Goal: Task Accomplishment & Management: Manage account settings

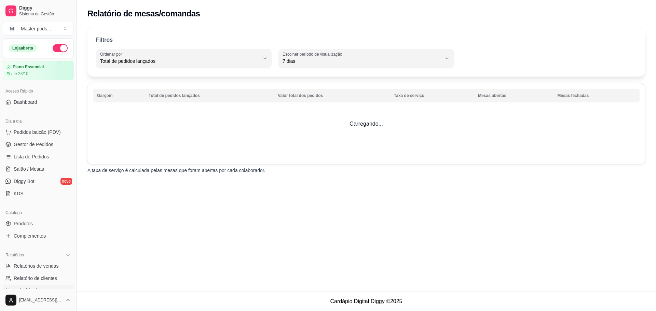
select select "TOTAL_OF_ORDERS"
select select "7"
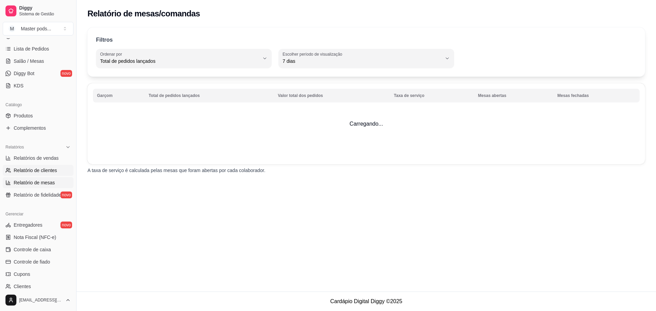
click at [32, 167] on link "Relatório de clientes" at bounding box center [38, 170] width 71 height 11
select select "30"
select select "HIGHEST_TOTAL_SPENT_WITH_ORDERS"
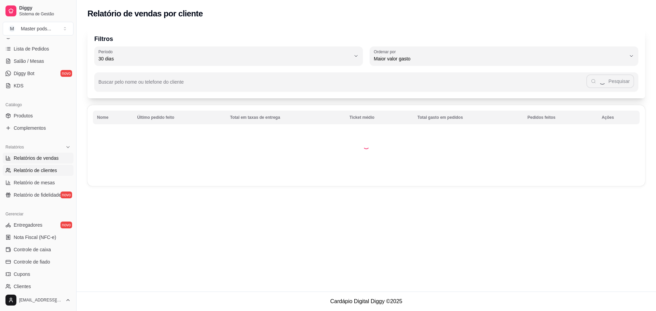
click at [32, 157] on span "Relatórios de vendas" at bounding box center [36, 158] width 45 height 7
select select "ALL"
select select "0"
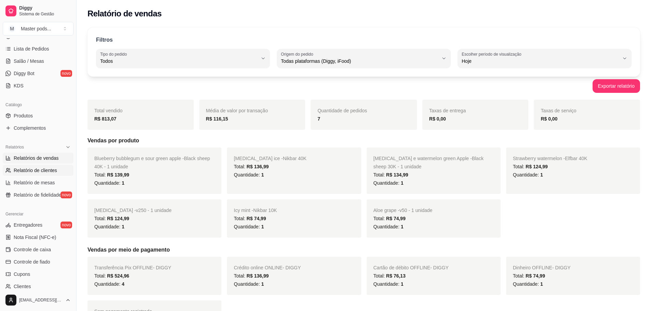
click at [31, 170] on span "Relatório de clientes" at bounding box center [35, 170] width 43 height 7
select select "30"
select select "HIGHEST_TOTAL_SPENT_WITH_ORDERS"
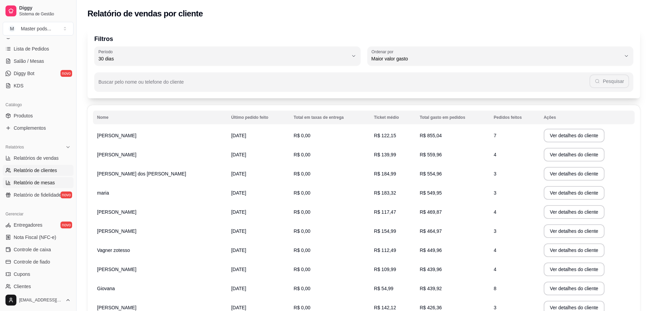
click at [31, 185] on span "Relatório de mesas" at bounding box center [34, 182] width 41 height 7
select select "TOTAL_OF_ORDERS"
select select "7"
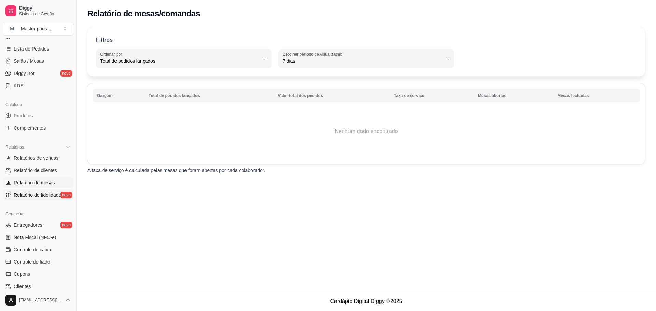
click at [33, 198] on span "Relatório de fidelidade" at bounding box center [38, 195] width 48 height 7
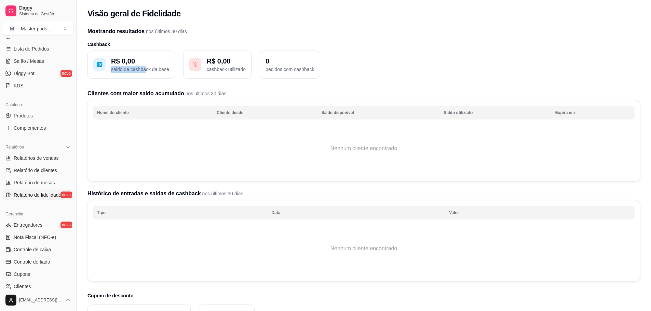
drag, startPoint x: 111, startPoint y: 66, endPoint x: 145, endPoint y: 67, distance: 33.5
click at [145, 67] on p "saldo de cashback da base" at bounding box center [140, 69] width 58 height 7
click at [139, 71] on p "saldo de cashback da base" at bounding box center [140, 69] width 58 height 7
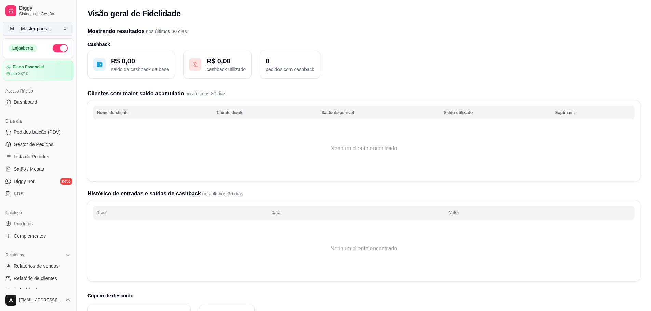
click at [66, 28] on button "M Master pods ..." at bounding box center [38, 29] width 71 height 14
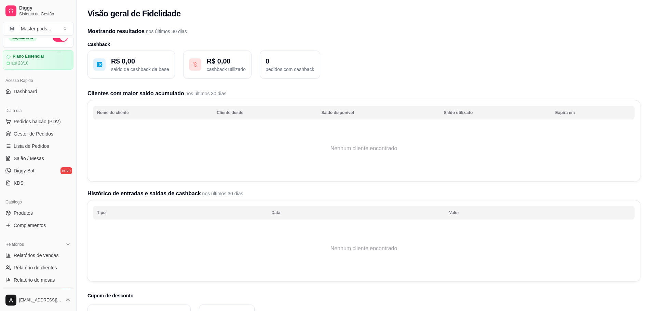
scroll to position [34, 0]
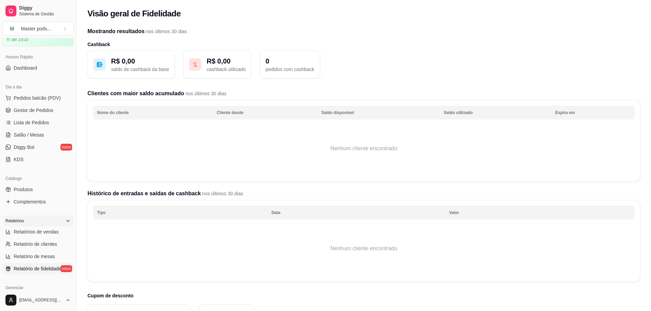
click at [30, 224] on div "Relatórios" at bounding box center [38, 221] width 71 height 11
click at [51, 214] on div "Relatórios Relatórios de vendas Relatório de clientes Relatório de mesas Relató…" at bounding box center [38, 245] width 76 height 64
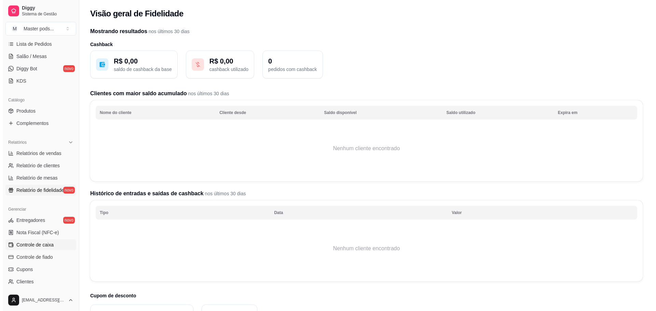
scroll to position [137, 0]
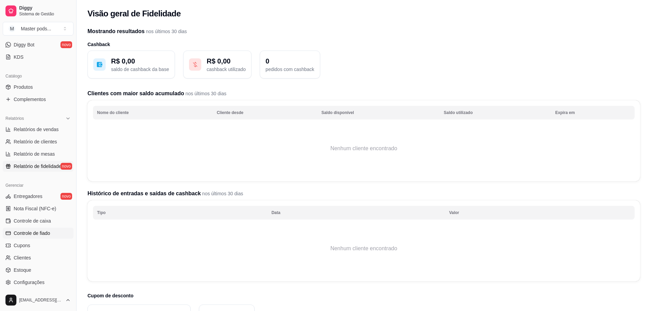
click at [42, 234] on span "Controle de fiado" at bounding box center [32, 233] width 37 height 7
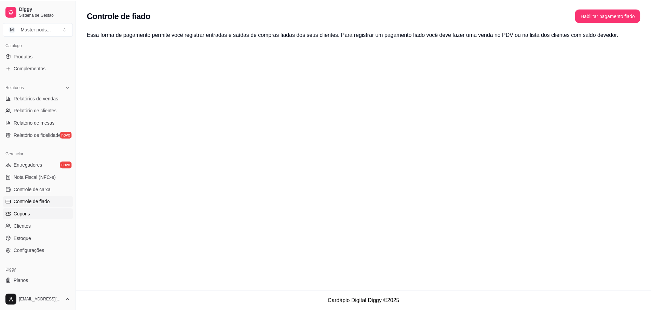
scroll to position [171, 0]
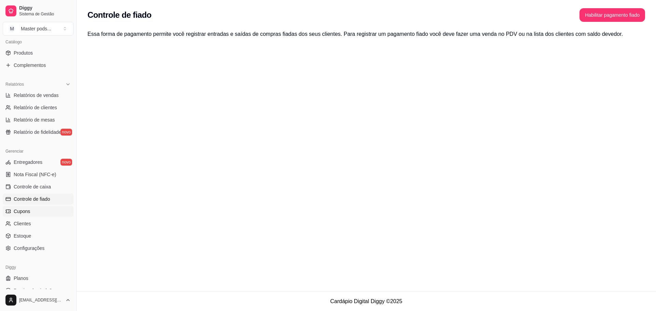
click at [33, 214] on link "Cupons" at bounding box center [38, 211] width 71 height 11
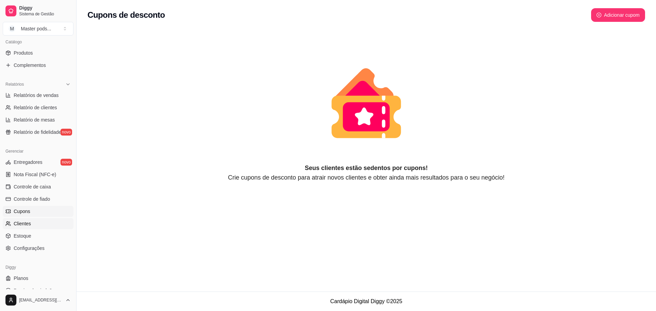
click at [30, 224] on span "Clientes" at bounding box center [22, 224] width 17 height 7
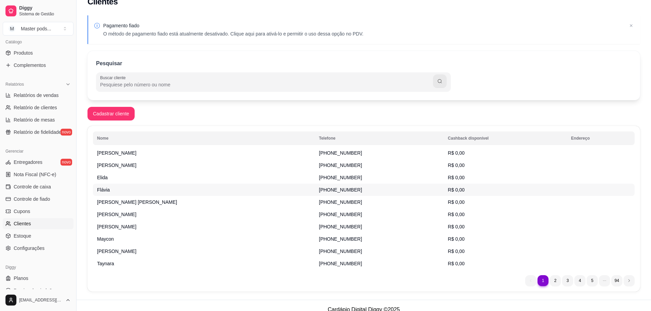
scroll to position [20, 0]
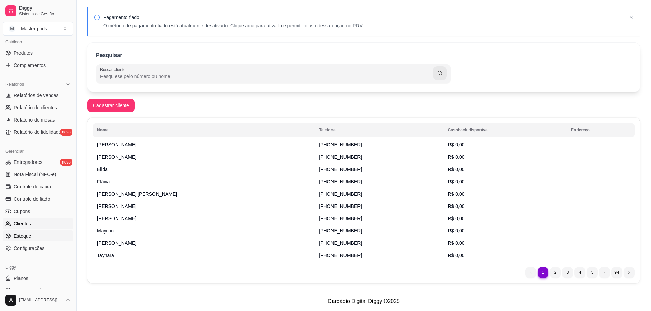
click at [35, 235] on link "Estoque" at bounding box center [38, 236] width 71 height 11
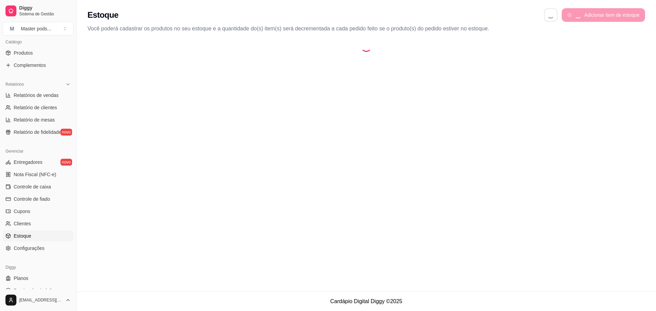
select select "QUANTITY_ORDER"
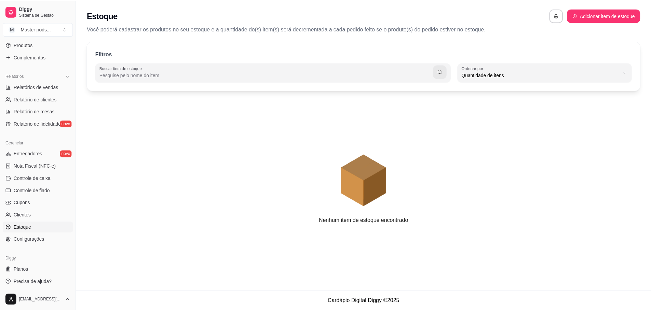
scroll to position [181, 0]
click at [41, 239] on span "Configurações" at bounding box center [29, 239] width 31 height 7
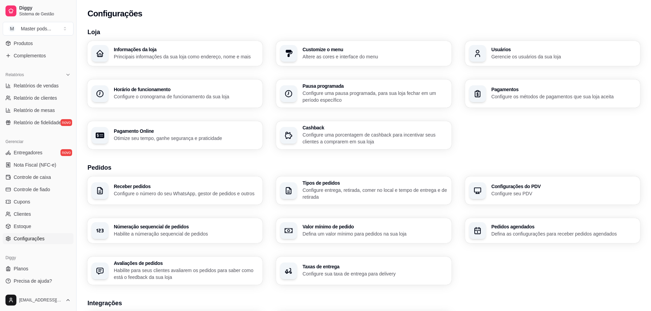
click at [359, 138] on p "Configure uma porcentagem de cashback para incentivar seus clientes a comprarem…" at bounding box center [375, 139] width 145 height 14
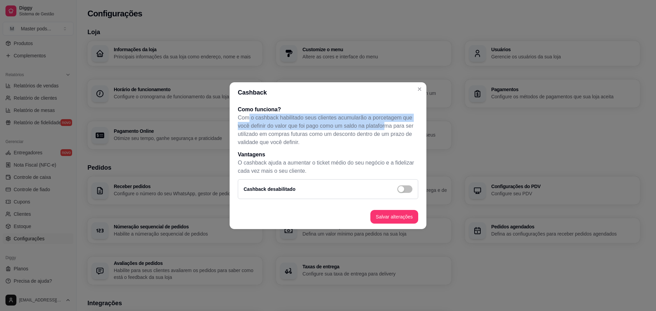
drag, startPoint x: 248, startPoint y: 120, endPoint x: 373, endPoint y: 125, distance: 125.9
click at [384, 125] on p "Com o cashback habilitado seus clientes acumularão a porcetagem que você defini…" at bounding box center [328, 130] width 181 height 33
click at [265, 140] on p "Com o cashback habilitado seus clientes acumularão a porcetagem que você defini…" at bounding box center [328, 130] width 181 height 33
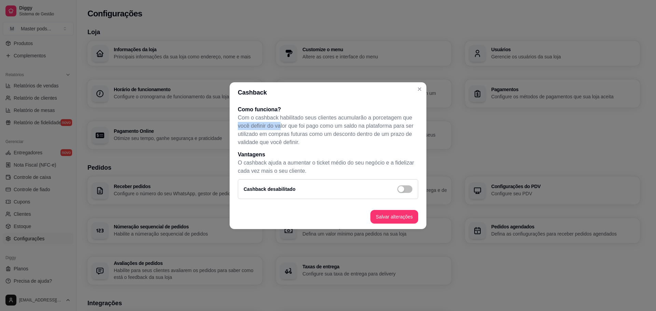
drag, startPoint x: 238, startPoint y: 126, endPoint x: 268, endPoint y: 122, distance: 30.7
click at [278, 125] on div "Como funciona? Com o cashback habilitado seus clientes acumularão a porcetagem …" at bounding box center [328, 154] width 197 height 102
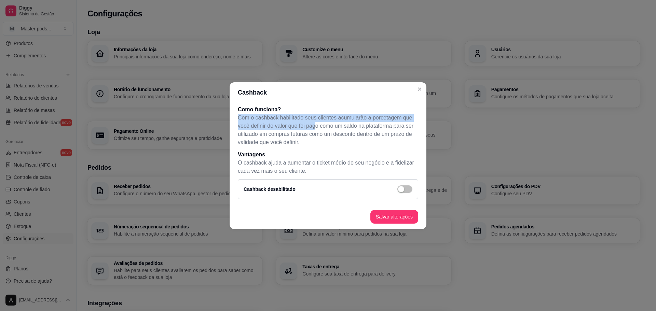
drag, startPoint x: 237, startPoint y: 118, endPoint x: 301, endPoint y: 125, distance: 64.3
click at [317, 125] on div "Como funciona? Com o cashback habilitado seus clientes acumularão a porcetagem …" at bounding box center [328, 154] width 197 height 102
drag, startPoint x: 264, startPoint y: 124, endPoint x: 261, endPoint y: 123, distance: 3.6
click at [264, 123] on p "Com o cashback habilitado seus clientes acumularão a porcetagem que você defini…" at bounding box center [328, 130] width 181 height 33
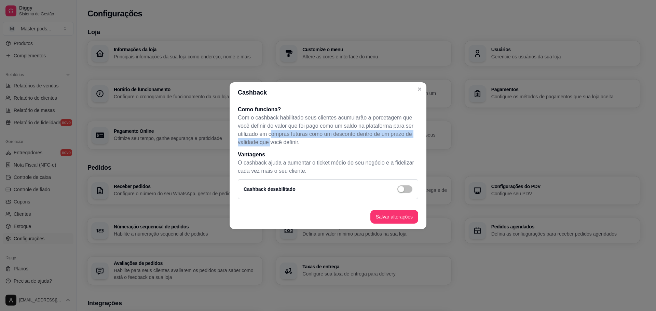
click at [271, 135] on p "Com o cashback habilitado seus clientes acumularão a porcetagem que você defini…" at bounding box center [328, 130] width 181 height 33
click at [310, 118] on p "Com o cashback habilitado seus clientes acumularão a porcetagem que você defini…" at bounding box center [328, 130] width 181 height 33
click at [404, 191] on span "button" at bounding box center [405, 190] width 15 height 8
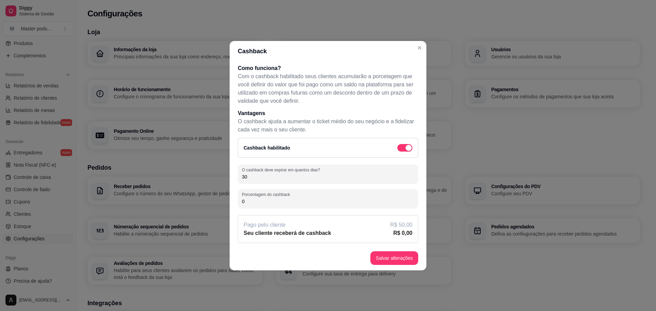
drag, startPoint x: 254, startPoint y: 177, endPoint x: 237, endPoint y: 180, distance: 17.7
click at [237, 180] on div "Como funciona? Com o cashback habilitado seus clientes acumularão a porcetagem …" at bounding box center [328, 154] width 197 height 185
type input "15"
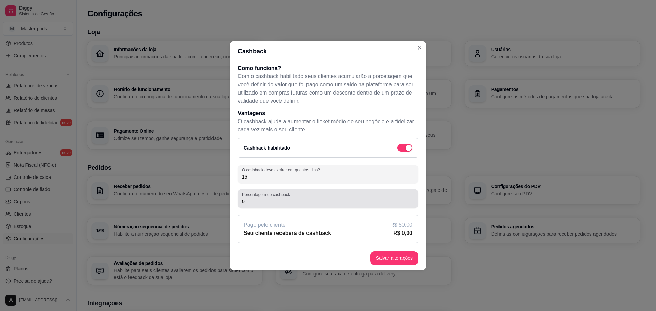
click at [320, 194] on div "0" at bounding box center [328, 199] width 172 height 14
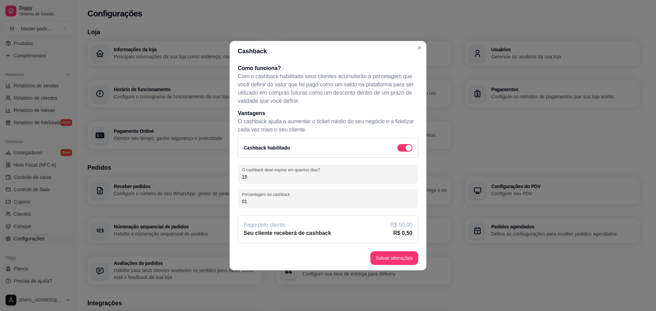
type input "0"
type input "1"
type input "2"
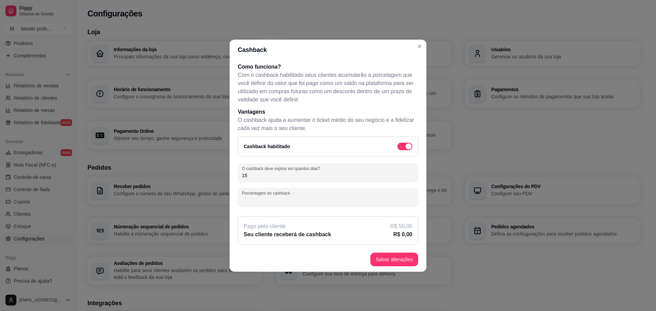
type input "3"
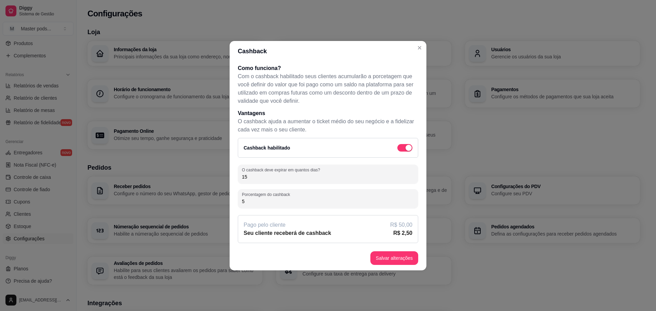
click at [242, 203] on input "5" at bounding box center [328, 201] width 172 height 7
type input "5"
click at [271, 198] on div "5" at bounding box center [328, 199] width 172 height 14
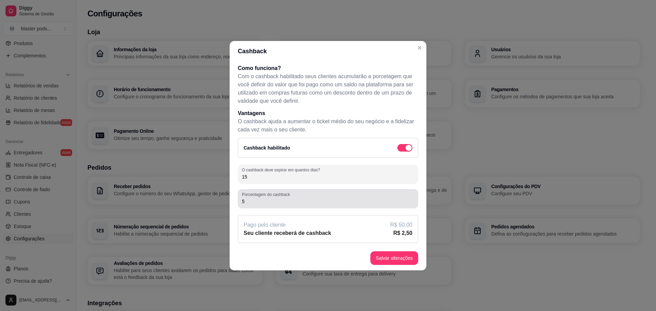
click at [271, 198] on div "5" at bounding box center [328, 199] width 172 height 14
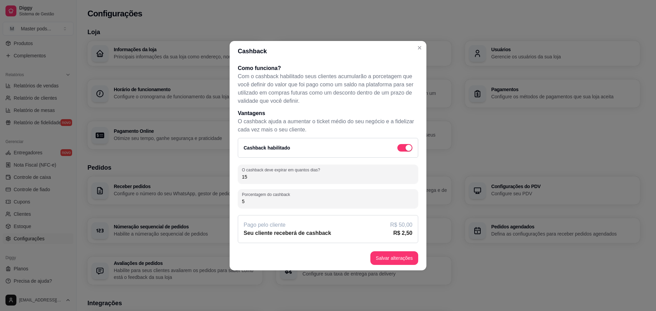
click at [257, 200] on input "5" at bounding box center [328, 201] width 172 height 7
type input "1"
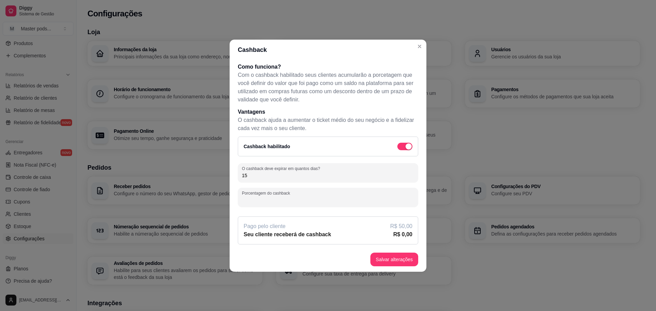
type input "5"
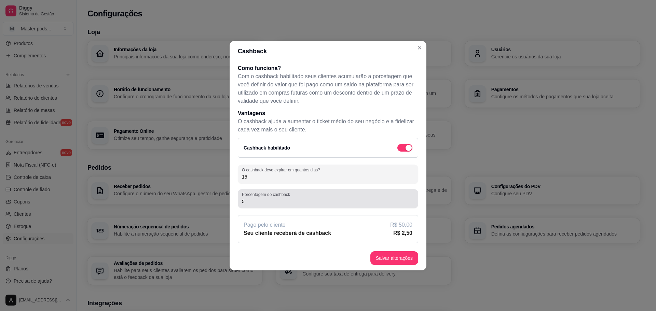
click at [285, 205] on div "5" at bounding box center [328, 199] width 172 height 14
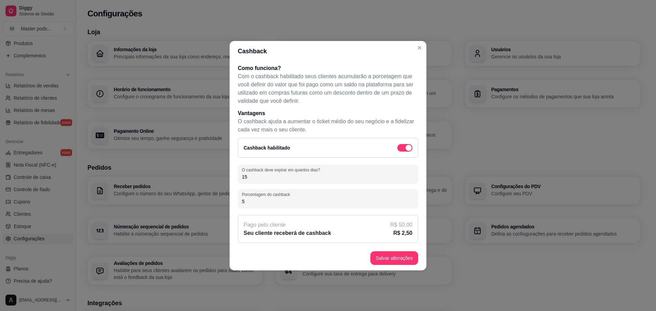
click at [258, 74] on p "Com o cashback habilitado seus clientes acumularão a porcetagem que você defini…" at bounding box center [328, 88] width 181 height 33
click at [267, 74] on p "Com o cashback habilitado seus clientes acumularão a porcetagem que você defini…" at bounding box center [328, 88] width 181 height 33
click at [328, 74] on p "Com o cashback habilitado seus clientes acumularão a porcetagem que você defini…" at bounding box center [328, 88] width 181 height 33
drag, startPoint x: 380, startPoint y: 88, endPoint x: 362, endPoint y: 98, distance: 21.1
click at [373, 93] on p "Com o cashback habilitado seus clientes acumularão a porcetagem que você defini…" at bounding box center [328, 88] width 181 height 33
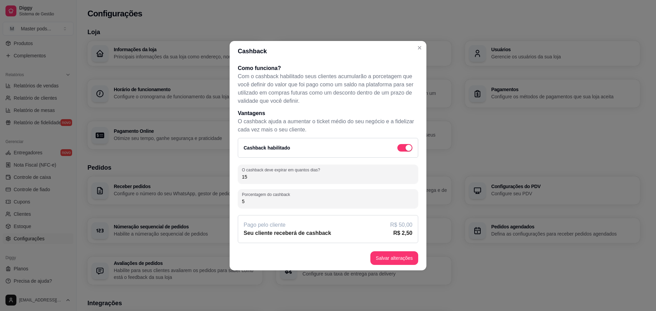
click at [375, 115] on h1 "Vantagens" at bounding box center [328, 113] width 181 height 8
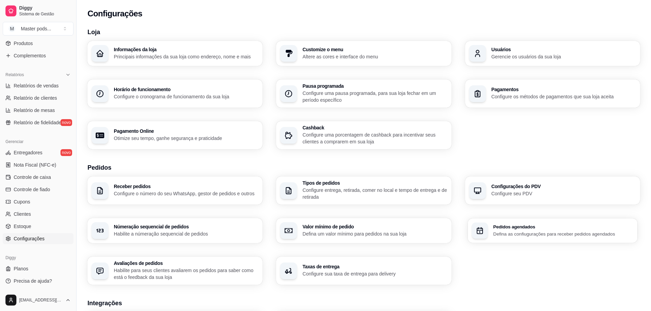
click at [509, 234] on p "Defina as confiugurações para receber pedidos agendados" at bounding box center [563, 234] width 141 height 6
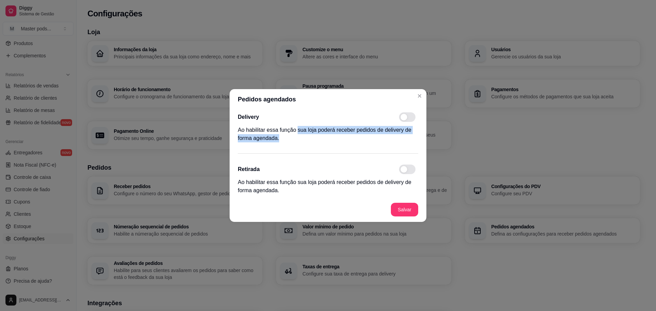
drag, startPoint x: 298, startPoint y: 133, endPoint x: 362, endPoint y: 135, distance: 63.6
click at [360, 135] on p "Ao habilitar essa função sua loja poderá receber pedidos de delivery de forma a…" at bounding box center [328, 134] width 181 height 16
click at [313, 151] on div "Delivery Ao habilitar essa função sua loja poderá receber pedidos de delivery d…" at bounding box center [328, 154] width 197 height 88
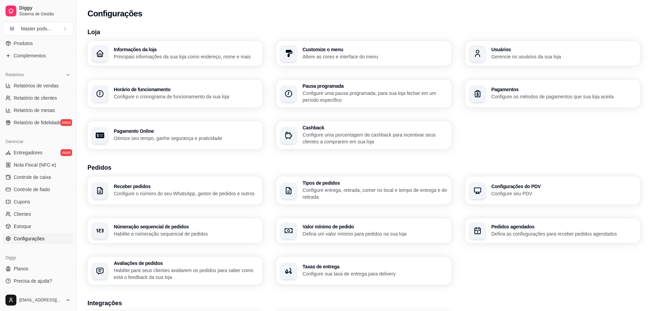
click at [177, 270] on p "Habilite para seus clientes avaliarem os pedidos para saber como está o feedbac…" at bounding box center [186, 274] width 145 height 14
click at [324, 276] on p "Configure sua taxa de entrega para delivery" at bounding box center [375, 274] width 141 height 6
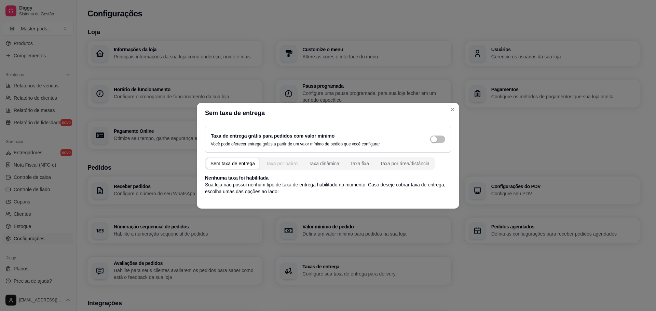
click at [279, 163] on div "Taxa por bairro" at bounding box center [282, 163] width 32 height 7
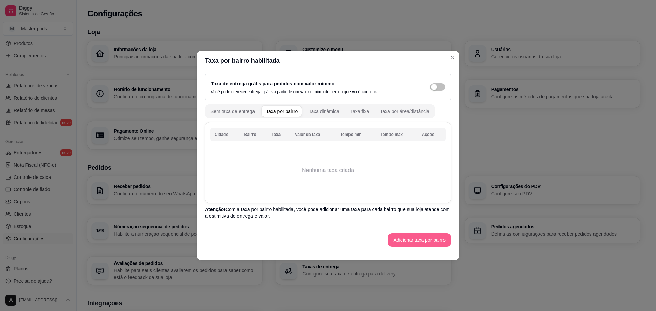
click at [403, 240] on button "Adicionar taxa por bairro" at bounding box center [419, 241] width 63 height 14
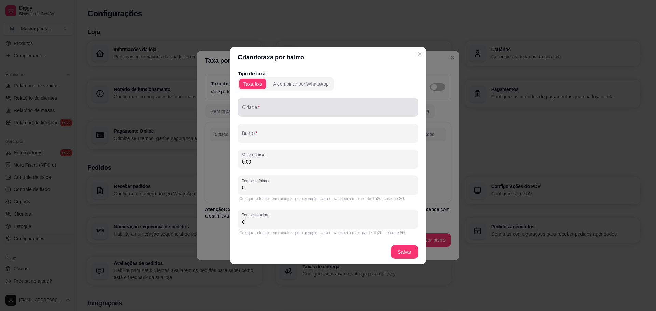
click at [251, 110] on div "Cidade" at bounding box center [328, 107] width 181 height 19
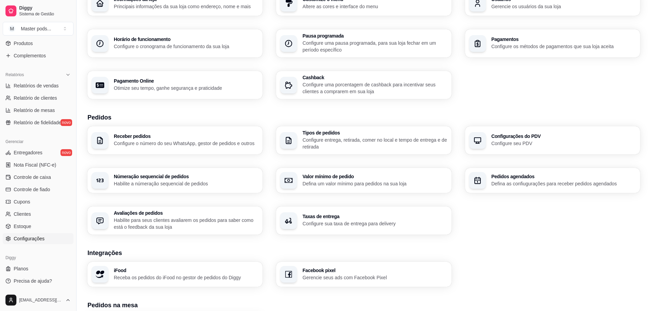
scroll to position [68, 0]
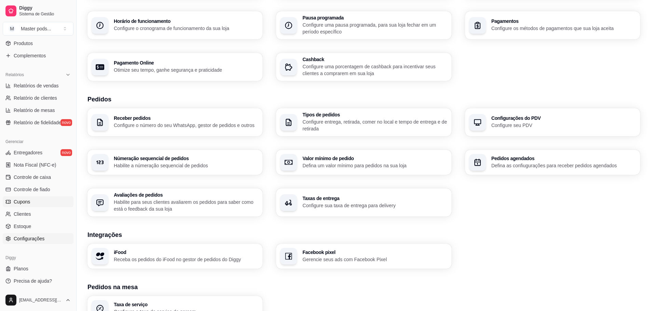
click at [33, 203] on link "Cupons" at bounding box center [38, 202] width 71 height 11
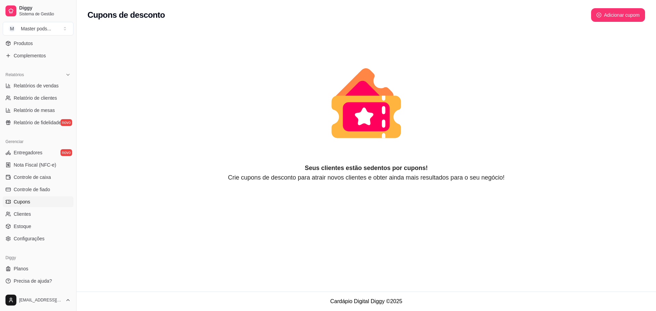
click at [622, 14] on button "Adicionar cupom" at bounding box center [618, 15] width 54 height 14
select select "FIXED_VALUE"
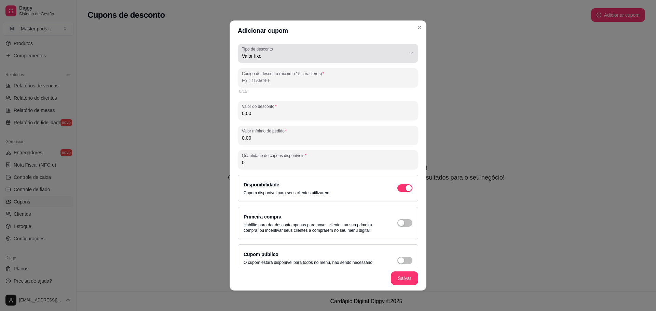
click at [286, 52] on div "Valor fixo" at bounding box center [324, 53] width 164 height 14
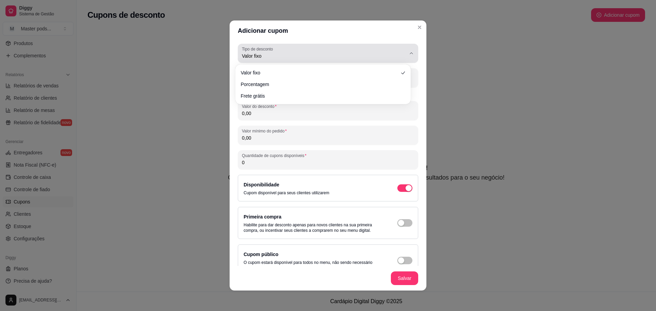
click at [286, 51] on div "Valor fixo" at bounding box center [324, 53] width 164 height 14
click at [283, 54] on span "Valor fixo" at bounding box center [324, 56] width 164 height 7
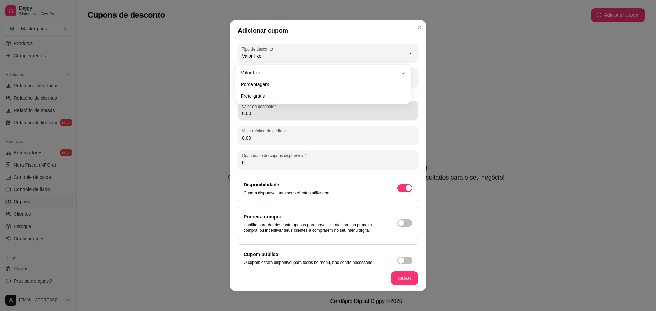
click at [296, 111] on input "0,00" at bounding box center [328, 113] width 172 height 7
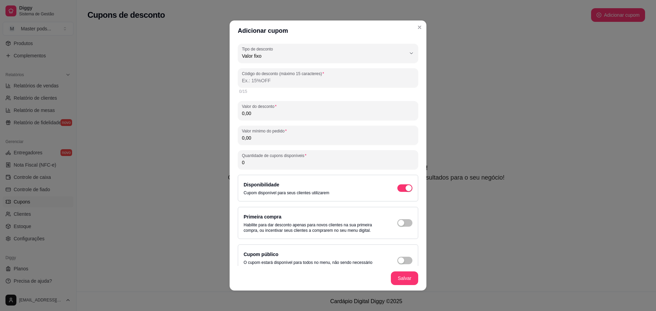
click at [278, 78] on input "Código do desconto (máximo 15 caracteres)" at bounding box center [328, 80] width 172 height 7
click at [268, 82] on input "Código do desconto (máximo 15 caracteres)" at bounding box center [328, 80] width 172 height 7
type input "PIMEIRCOMPRA"
drag, startPoint x: 288, startPoint y: 79, endPoint x: 199, endPoint y: 80, distance: 88.9
click at [198, 80] on div "Adicionar cupom FIXED_VALUE Tipo de desconto Valor fixo Porcentagem Frete gráti…" at bounding box center [328, 155] width 656 height 311
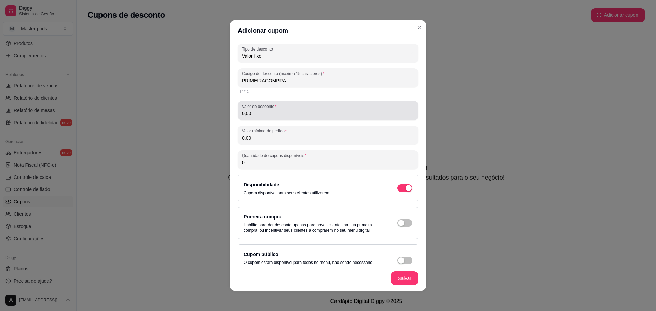
type input "PRIMEIRACOMPRA"
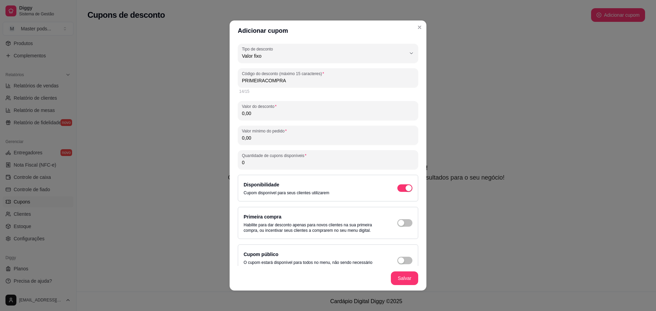
click at [286, 114] on input "0,00" at bounding box center [328, 113] width 172 height 7
type input "5,00"
click at [271, 138] on input "0,00" at bounding box center [328, 138] width 172 height 7
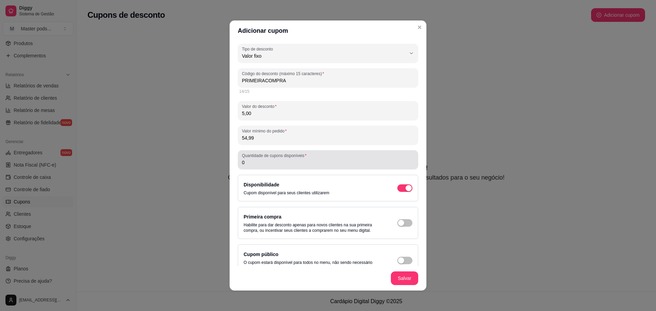
type input "54,99"
click at [303, 164] on input "0" at bounding box center [328, 162] width 172 height 7
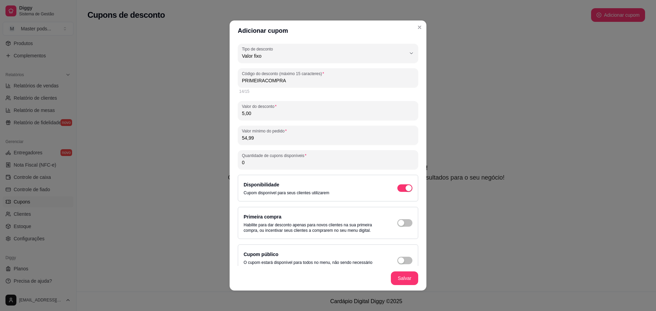
drag, startPoint x: 296, startPoint y: 163, endPoint x: 220, endPoint y: 159, distance: 76.0
click at [220, 159] on div "Adicionar cupom FIXED_VALUE Tipo de desconto Valor fixo Porcentagem Frete gráti…" at bounding box center [328, 155] width 656 height 311
drag, startPoint x: 284, startPoint y: 165, endPoint x: 200, endPoint y: 166, distance: 83.4
click at [200, 166] on div "Adicionar cupom FIXED_VALUE Tipo de desconto Valor fixo Porcentagem Frete gráti…" at bounding box center [328, 155] width 656 height 311
type input "1000"
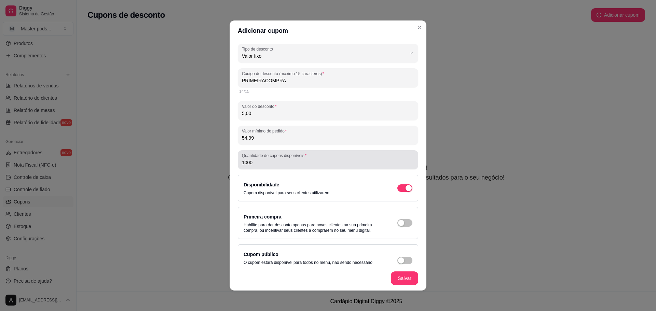
click at [299, 159] on div "1000" at bounding box center [328, 160] width 172 height 14
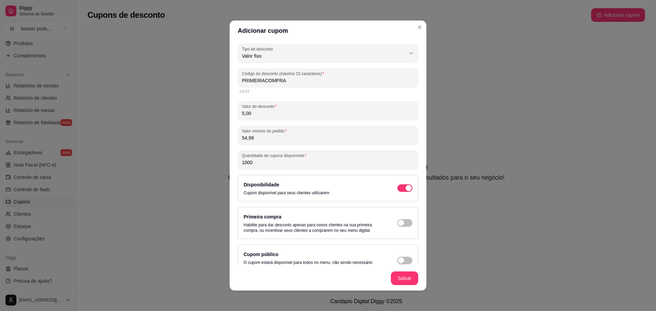
click at [248, 194] on p "Cupom disponível para seus clientes utilizarem" at bounding box center [287, 192] width 86 height 5
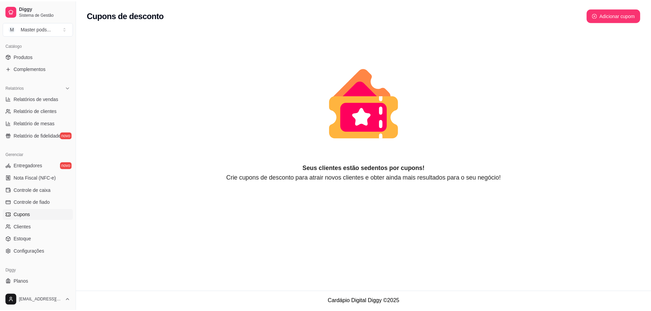
scroll to position [171, 0]
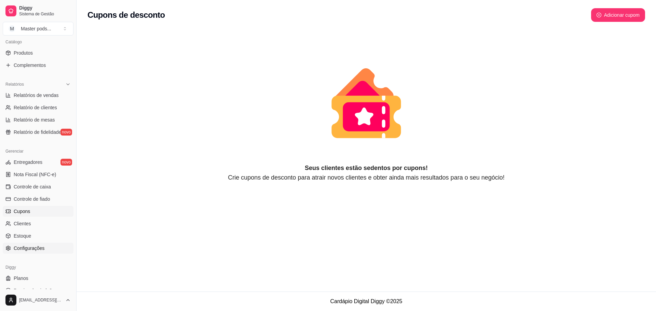
click at [34, 246] on span "Configurações" at bounding box center [29, 248] width 31 height 7
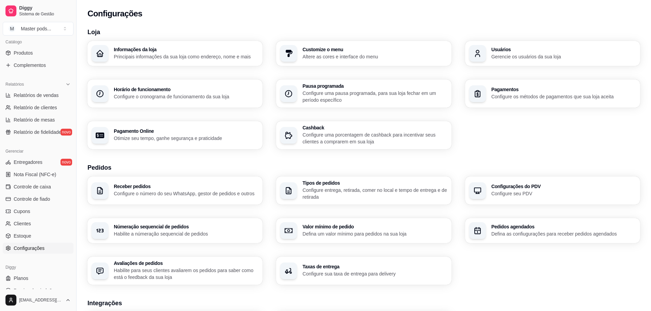
click at [365, 266] on h3 "Taxas de entrega" at bounding box center [375, 267] width 145 height 5
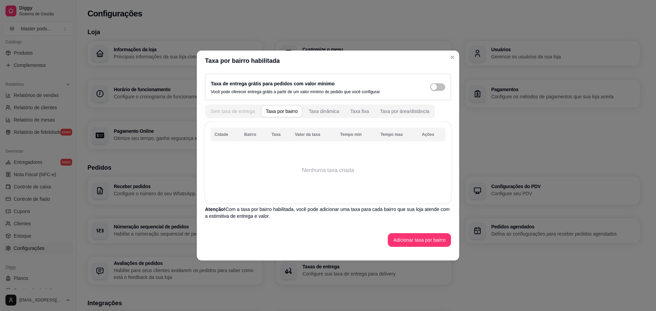
click at [229, 111] on div "Sem taxa de entrega" at bounding box center [233, 111] width 44 height 7
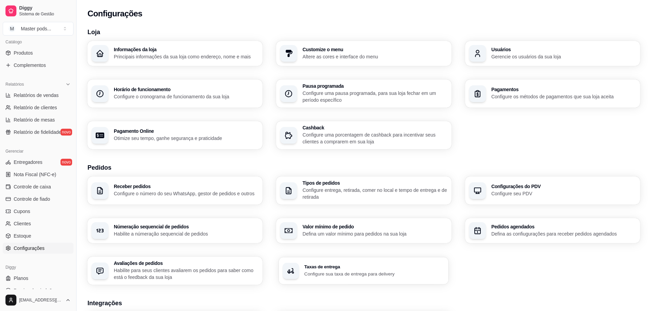
click at [417, 271] on p "Configure sua taxa de entrega para delivery" at bounding box center [375, 274] width 141 height 6
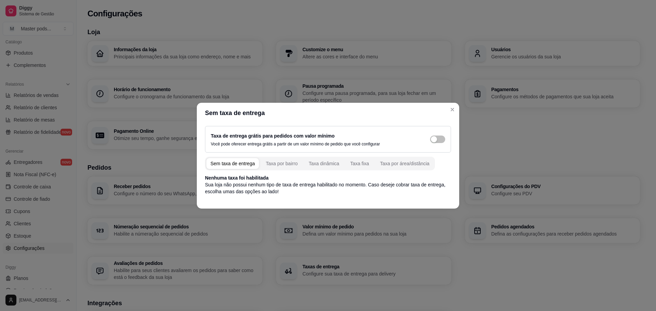
click at [242, 165] on div "Sem taxa de entrega" at bounding box center [233, 163] width 44 height 7
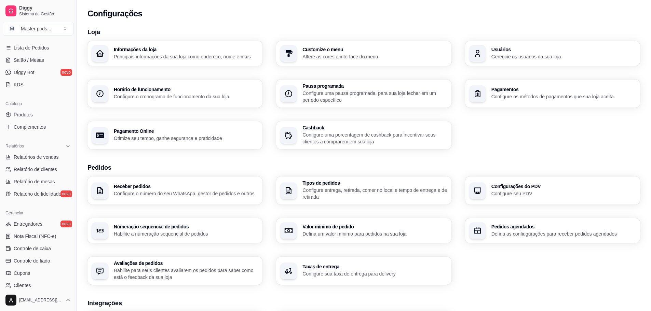
scroll to position [103, 0]
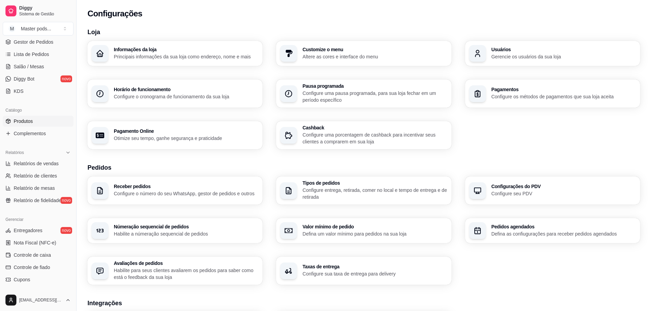
click at [33, 118] on link "Produtos" at bounding box center [38, 121] width 71 height 11
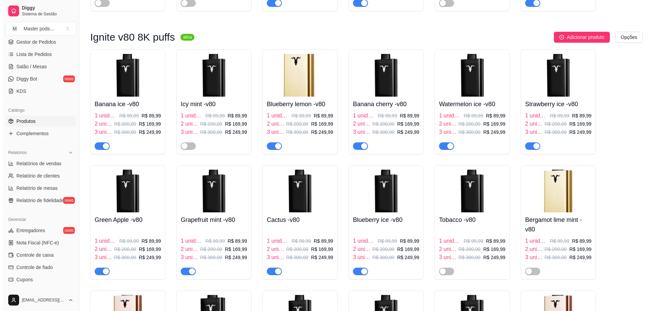
scroll to position [581, 0]
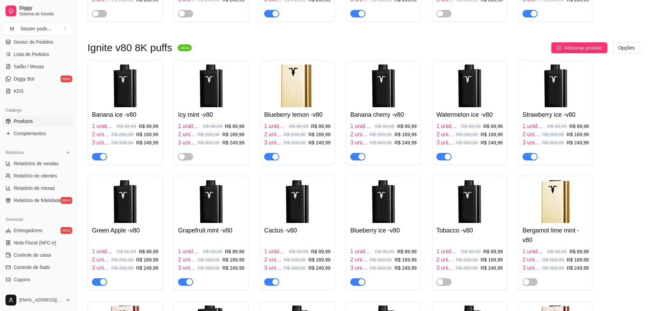
click at [324, 104] on img at bounding box center [297, 86] width 66 height 43
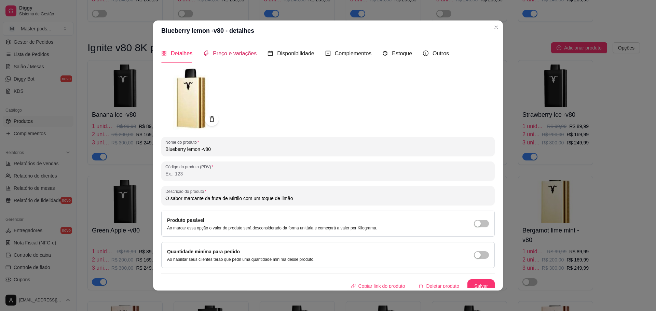
click at [228, 52] on span "Preço e variações" at bounding box center [235, 54] width 44 height 6
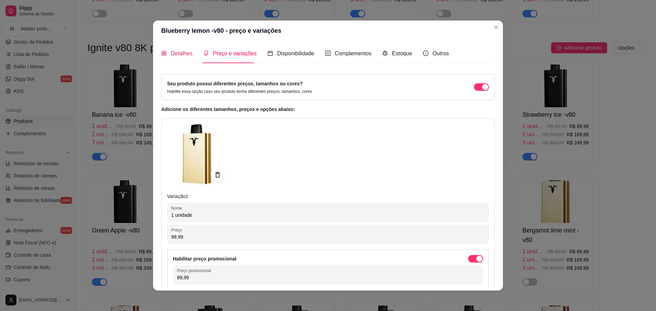
click at [184, 55] on span "Detalhes" at bounding box center [182, 54] width 22 height 6
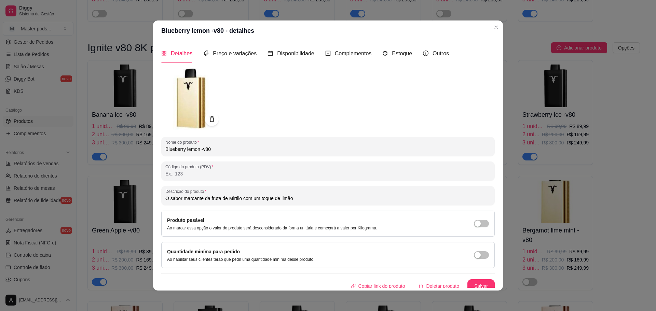
click at [181, 97] on img at bounding box center [192, 100] width 62 height 62
click at [382, 168] on button "OK" at bounding box center [388, 162] width 18 height 11
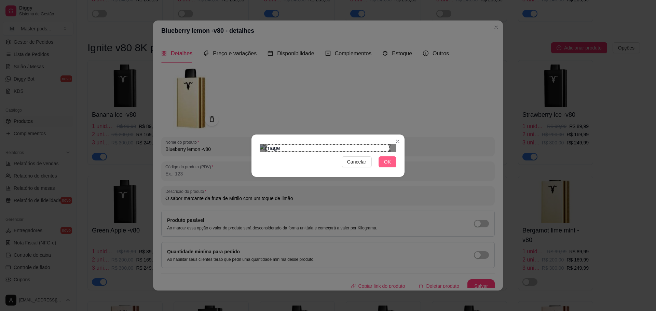
click at [389, 166] on span "OK" at bounding box center [387, 162] width 7 height 8
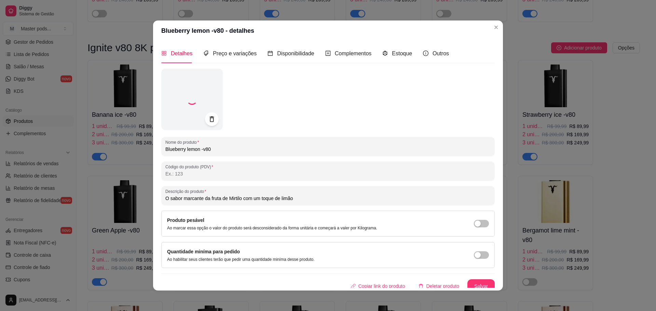
click at [391, 226] on div "Produto pesável Ao marcar essa opção o valor do produto será desconsiderado da …" at bounding box center [328, 224] width 322 height 14
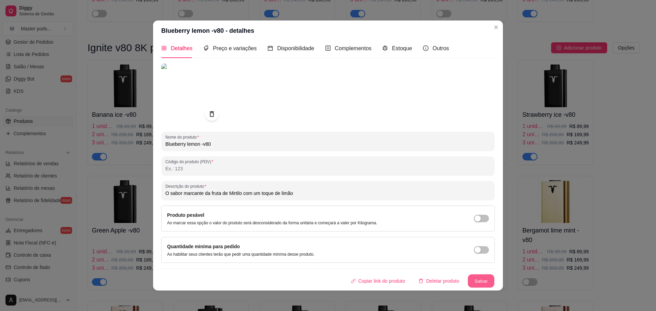
scroll to position [1, 0]
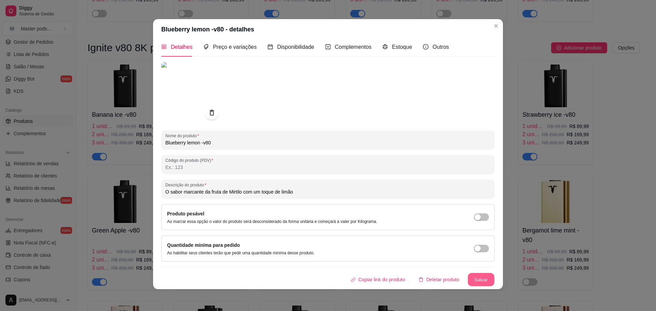
click at [474, 281] on button "Salvar" at bounding box center [481, 280] width 27 height 13
click at [247, 47] on span "Preço e variações" at bounding box center [235, 47] width 44 height 6
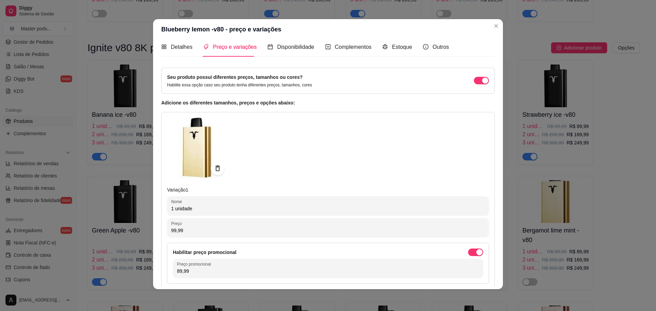
click at [204, 141] on img at bounding box center [198, 149] width 62 height 62
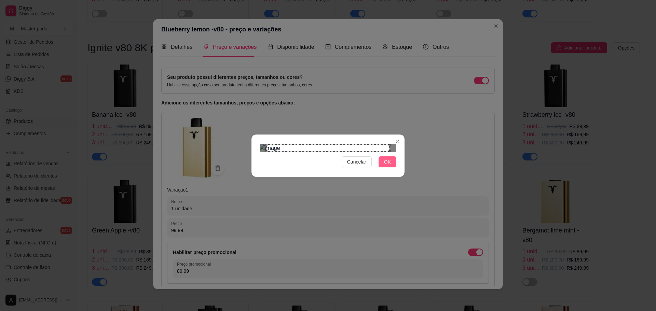
click at [395, 168] on button "OK" at bounding box center [388, 162] width 18 height 11
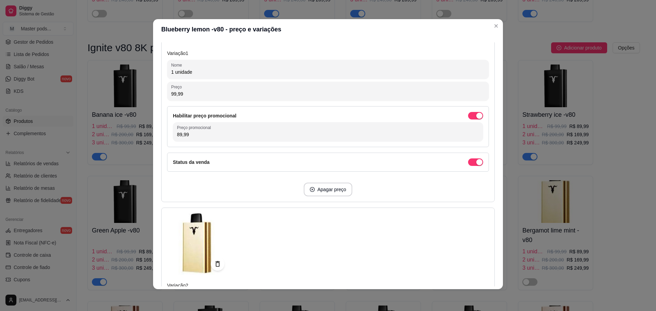
scroll to position [176, 0]
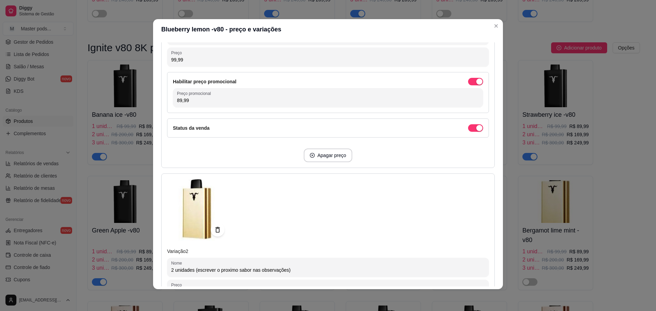
click at [192, 217] on img at bounding box center [198, 210] width 62 height 62
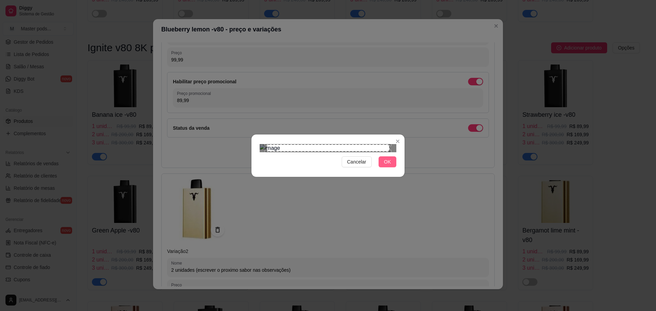
click at [382, 168] on button "OK" at bounding box center [388, 162] width 18 height 11
click at [390, 166] on span "OK" at bounding box center [387, 162] width 7 height 8
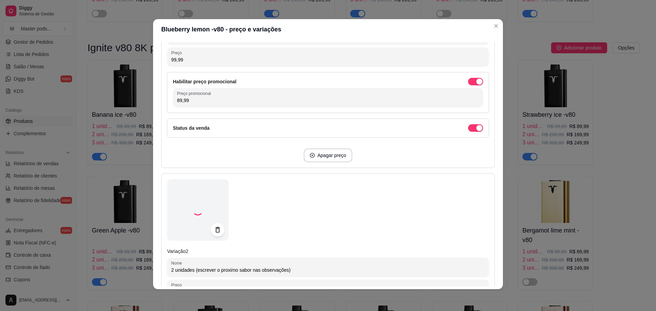
scroll to position [484, 0]
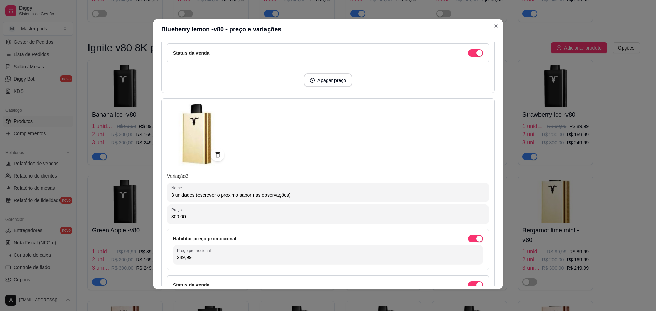
click at [196, 135] on img at bounding box center [198, 135] width 62 height 62
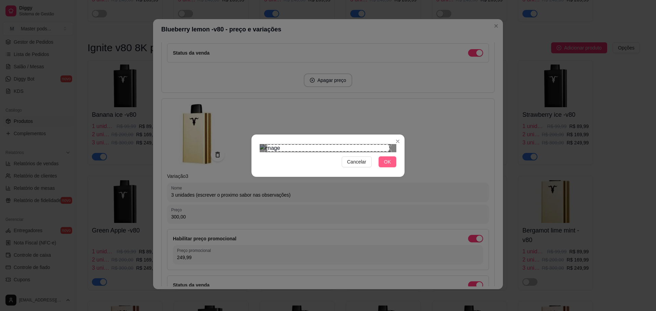
click at [387, 166] on span "OK" at bounding box center [387, 162] width 7 height 8
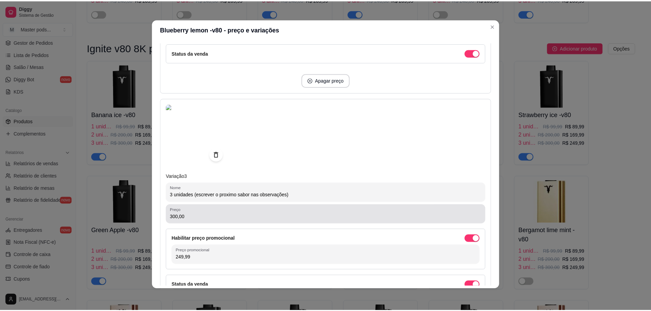
scroll to position [572, 0]
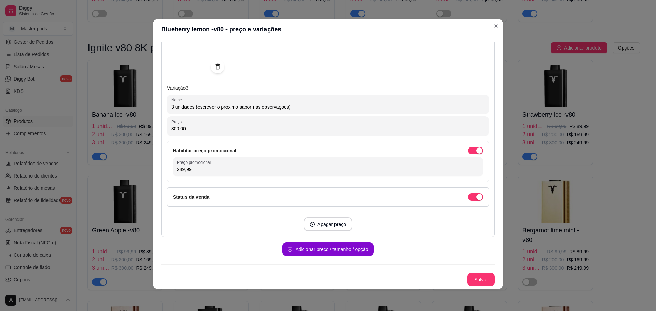
click at [472, 277] on button "Salvar" at bounding box center [481, 280] width 27 height 14
